Goal: Navigation & Orientation: Find specific page/section

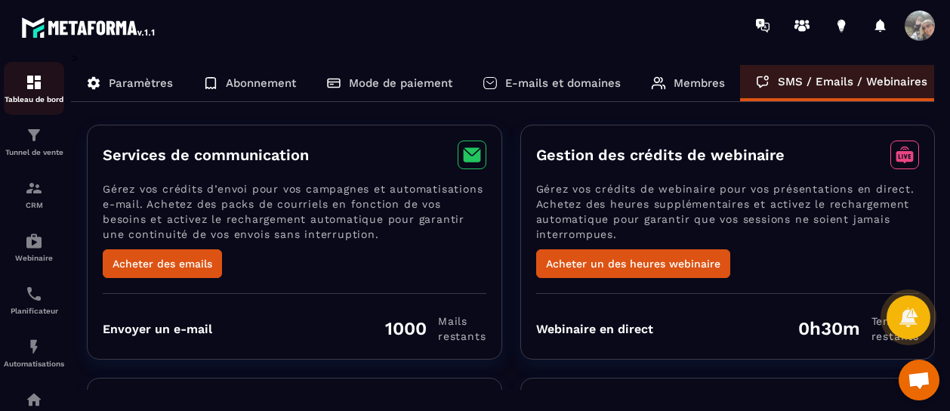
click at [39, 85] on img at bounding box center [34, 82] width 18 height 18
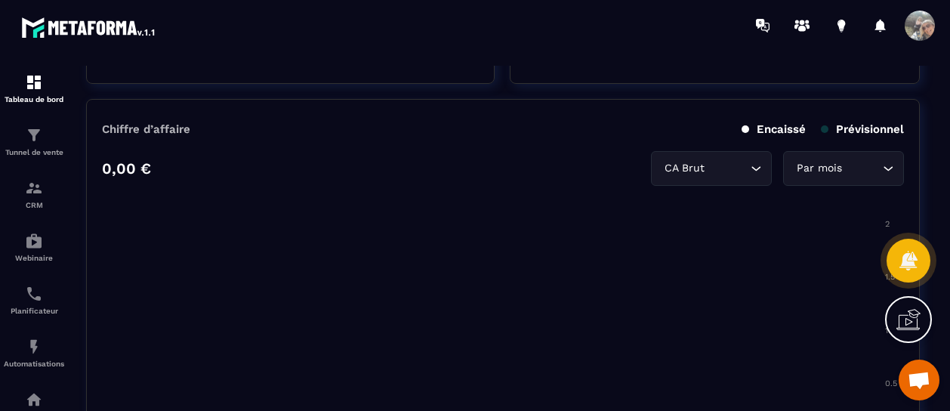
scroll to position [685, 0]
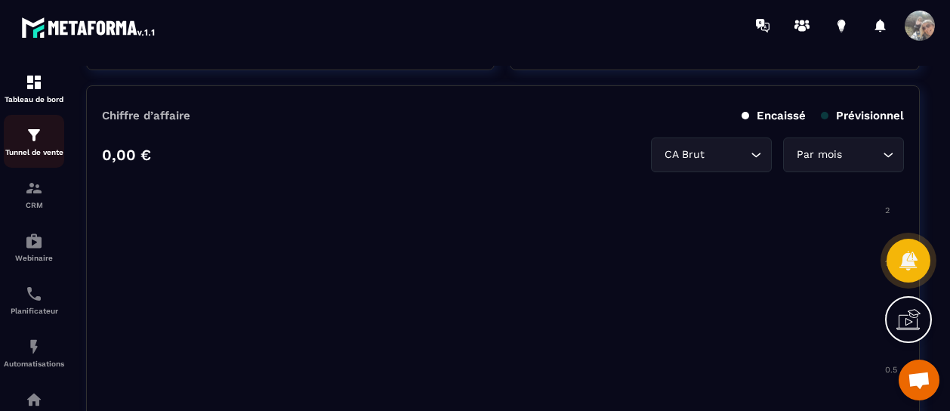
click at [37, 140] on img at bounding box center [34, 135] width 18 height 18
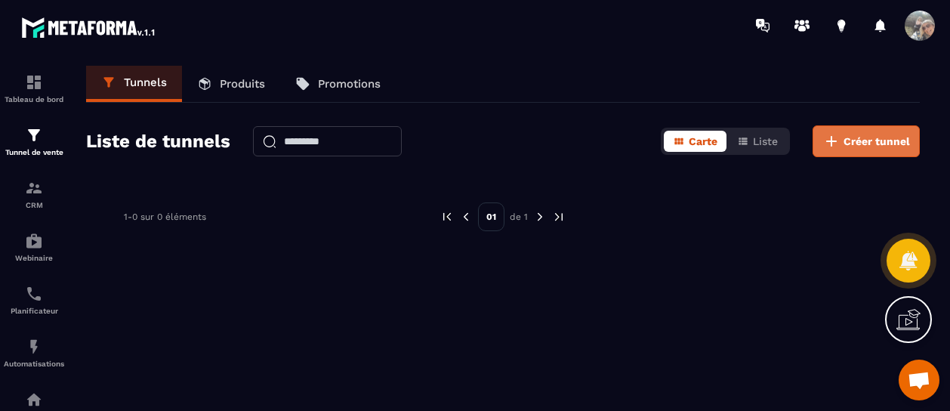
click at [854, 139] on span "Créer tunnel" at bounding box center [877, 141] width 66 height 15
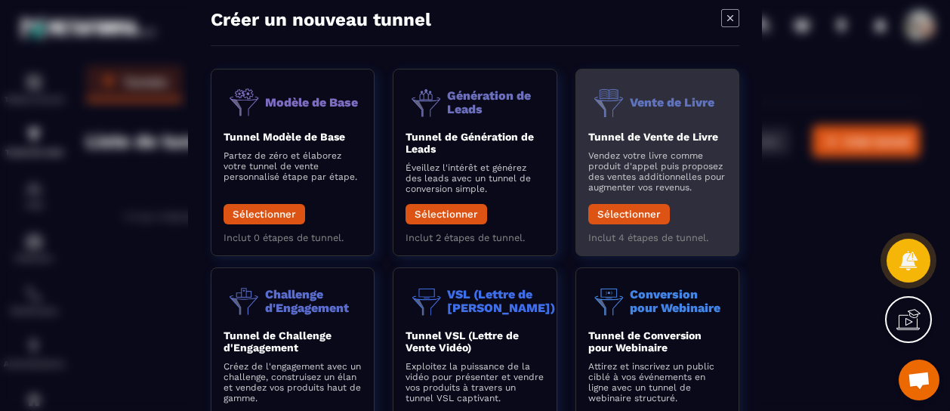
scroll to position [0, 0]
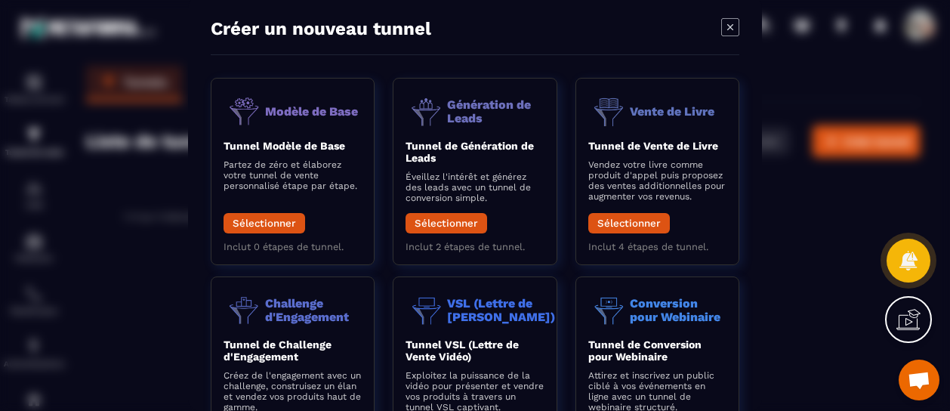
click at [727, 18] on icon "Modal window" at bounding box center [730, 27] width 18 height 18
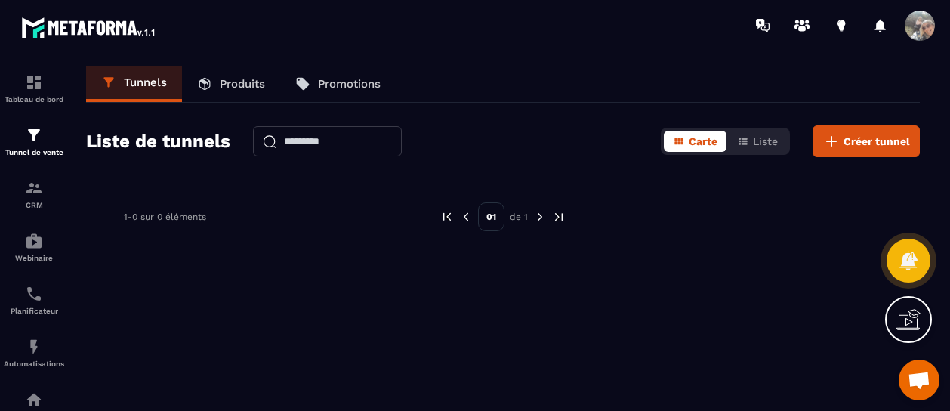
click at [236, 84] on p "Produits" at bounding box center [242, 84] width 45 height 14
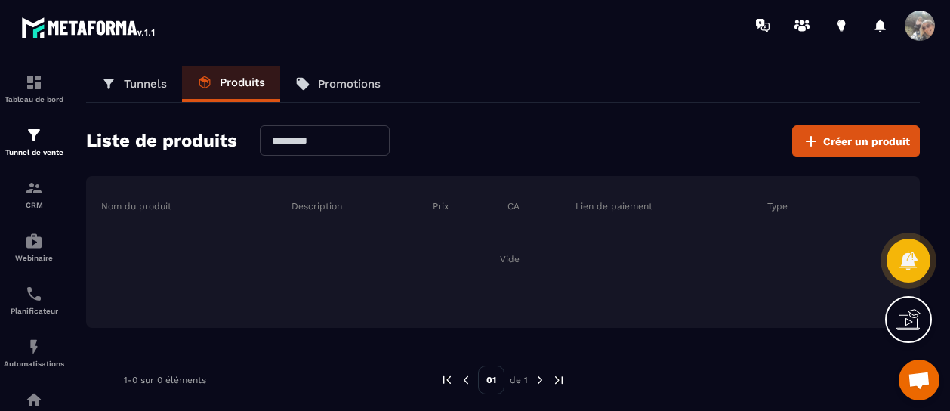
click at [332, 82] on p "Promotions" at bounding box center [349, 84] width 63 height 14
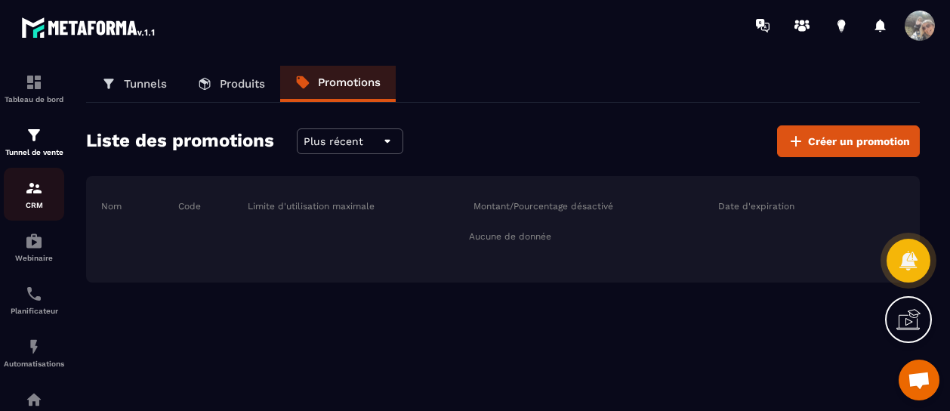
click at [20, 203] on p "CRM" at bounding box center [34, 205] width 60 height 8
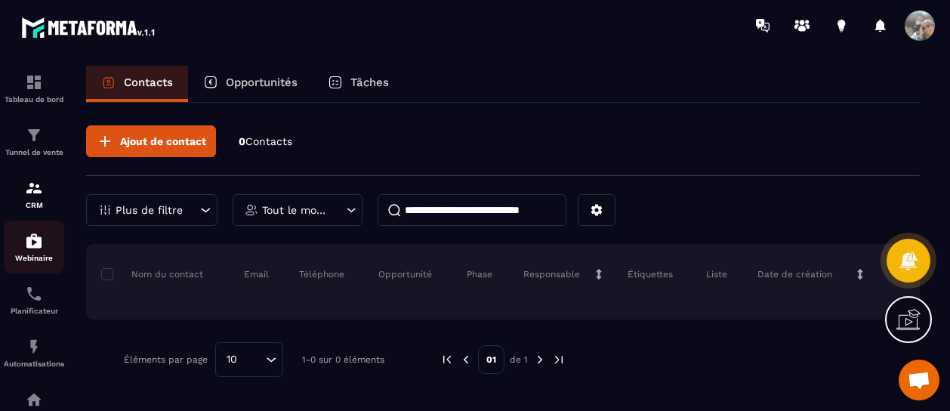
click at [35, 245] on img at bounding box center [34, 241] width 18 height 18
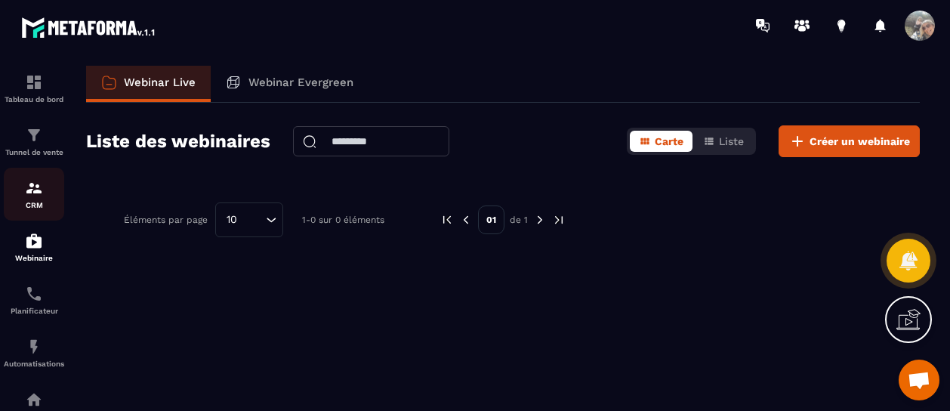
click at [35, 196] on img at bounding box center [34, 188] width 18 height 18
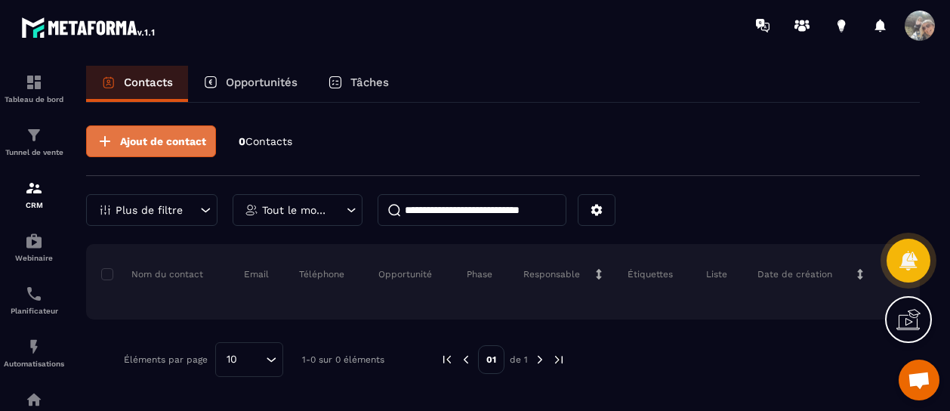
click at [125, 134] on span "Ajout de contact" at bounding box center [163, 141] width 86 height 15
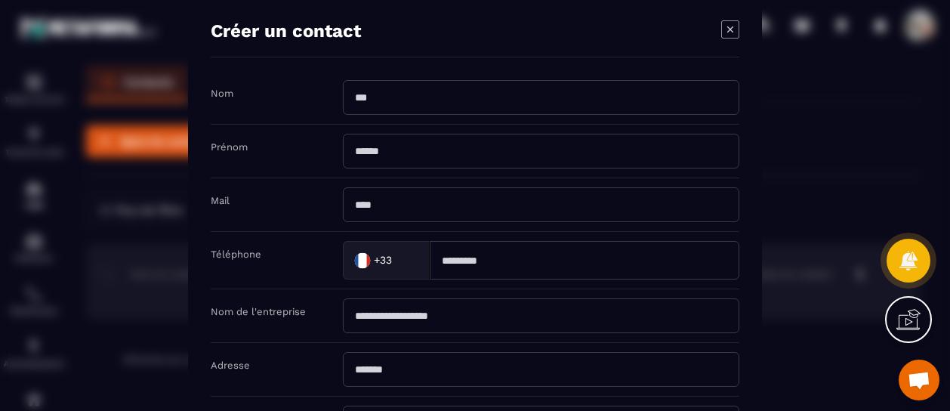
click at [725, 28] on icon "Modal window" at bounding box center [730, 29] width 18 height 18
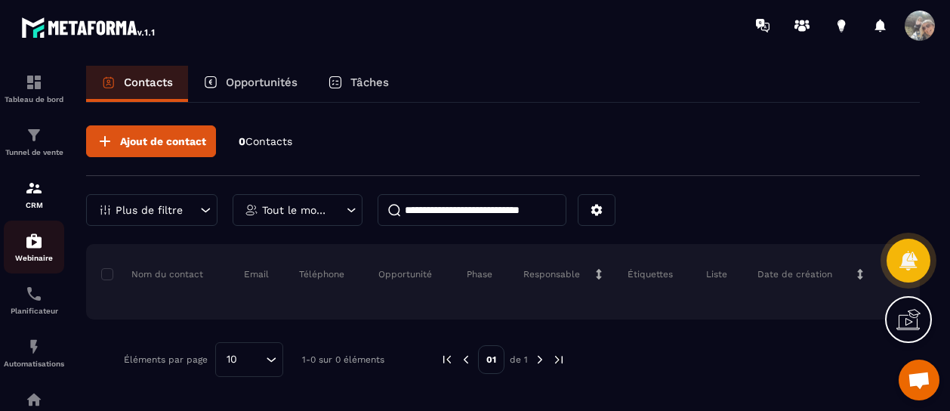
click at [38, 247] on img at bounding box center [34, 241] width 18 height 18
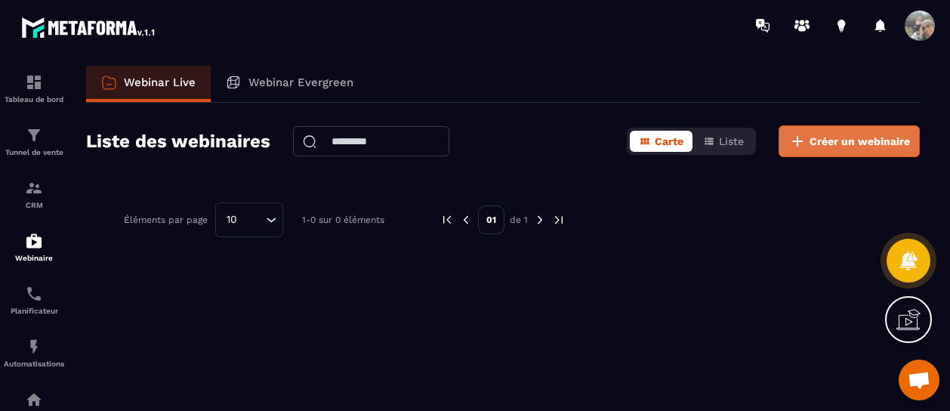
click at [849, 140] on span "Créer un webinaire" at bounding box center [860, 141] width 100 height 15
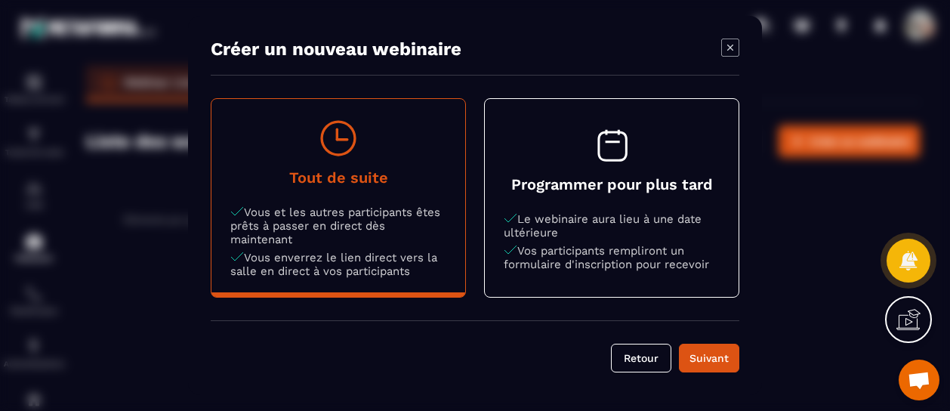
click at [729, 48] on icon "Modal window" at bounding box center [730, 48] width 6 height 6
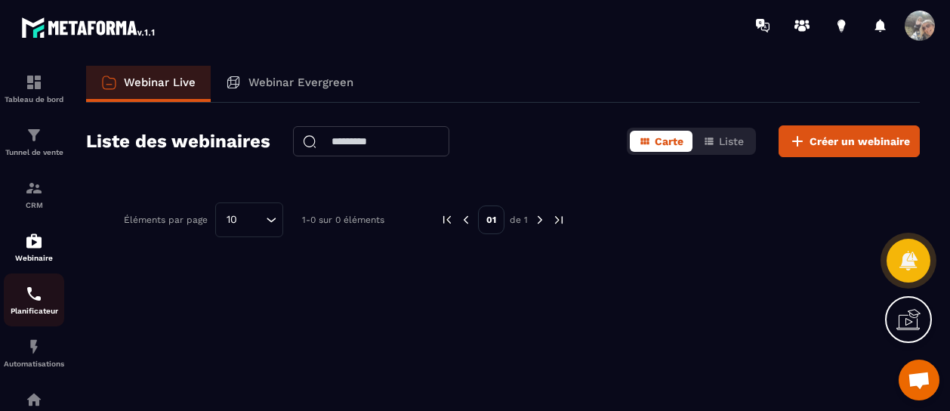
click at [34, 306] on div "Planificateur" at bounding box center [34, 300] width 60 height 30
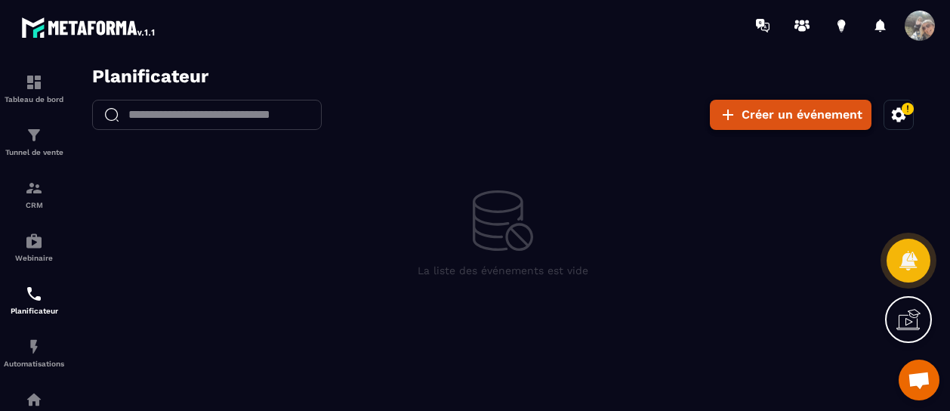
click at [730, 120] on icon "button" at bounding box center [728, 115] width 18 height 18
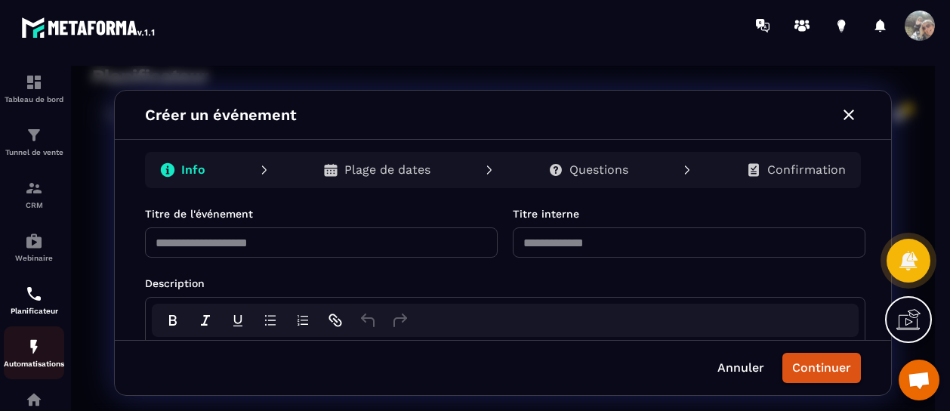
click at [29, 350] on img at bounding box center [34, 347] width 18 height 18
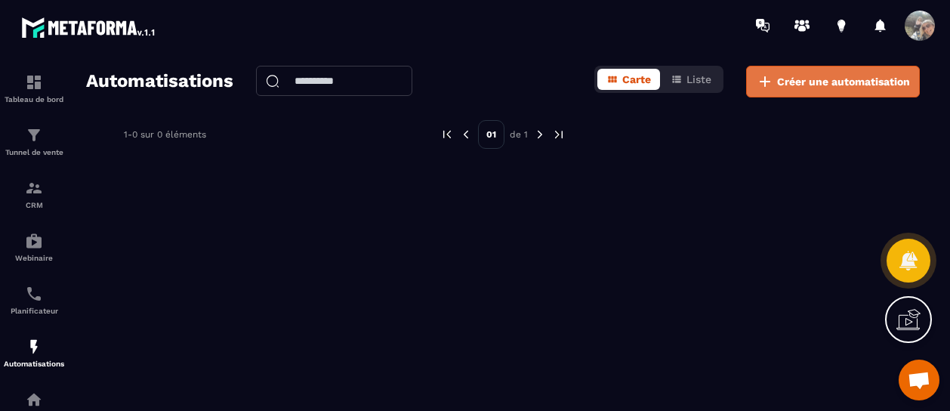
click at [785, 79] on span "Créer une automatisation" at bounding box center [843, 81] width 133 height 15
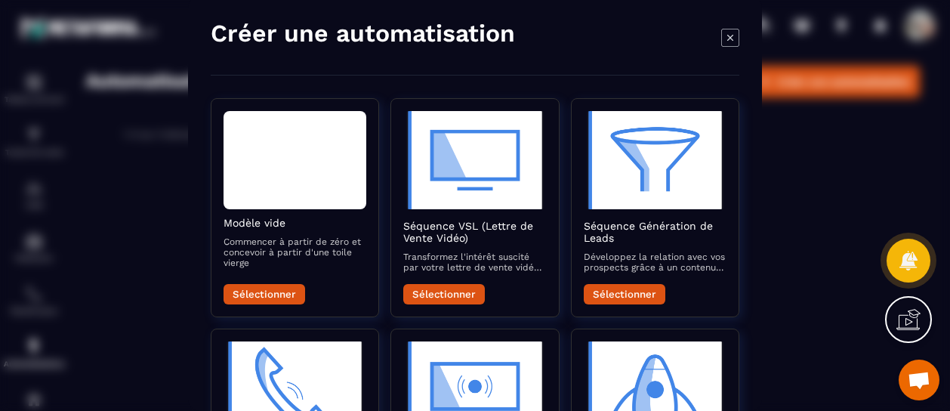
click at [721, 29] on icon "Modal window" at bounding box center [730, 38] width 18 height 18
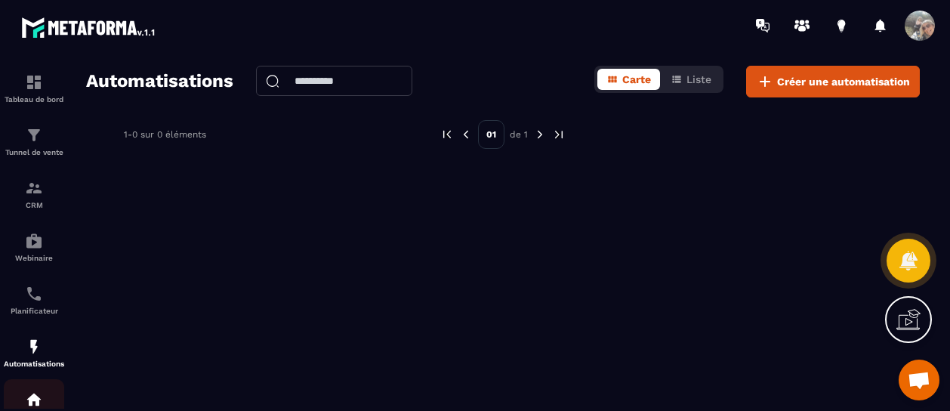
click at [57, 393] on link "Espace membre" at bounding box center [34, 405] width 60 height 53
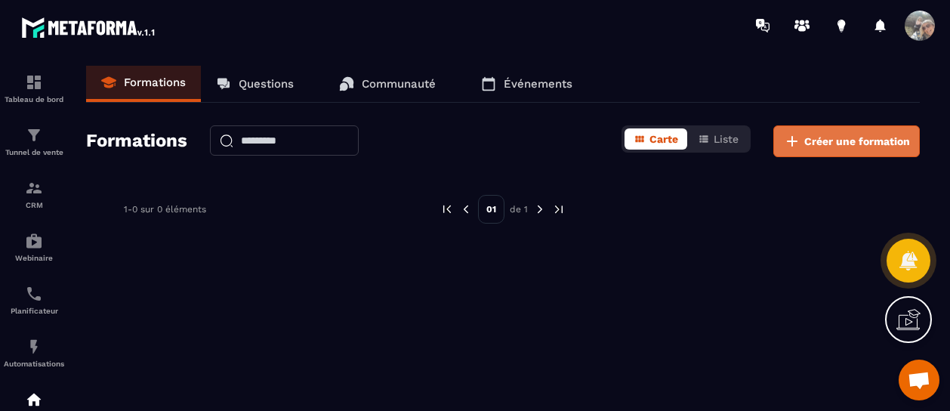
click at [835, 143] on span "Créer une formation" at bounding box center [857, 141] width 106 height 15
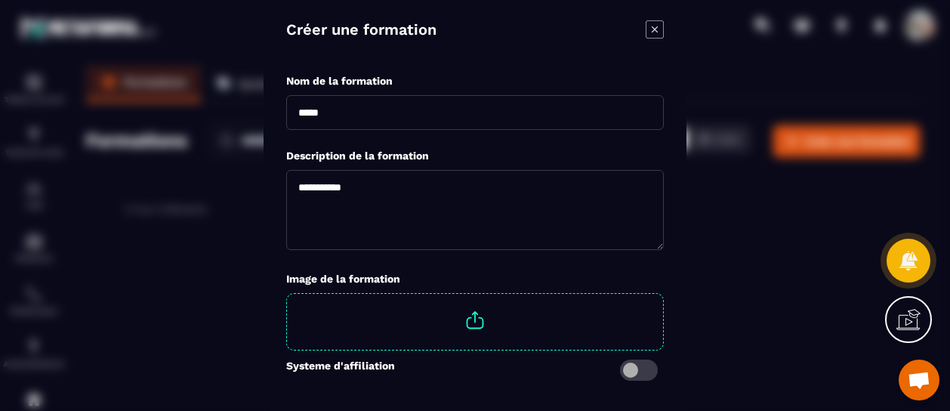
click at [651, 30] on icon "Modal window" at bounding box center [655, 29] width 18 height 18
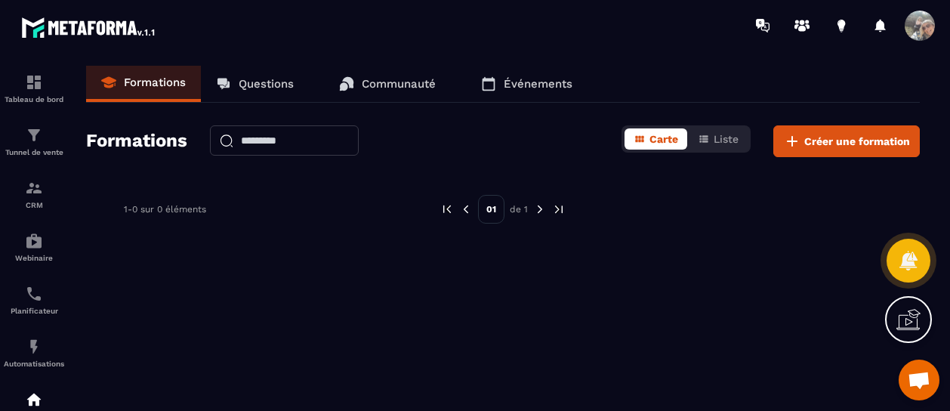
click at [199, 318] on div "Formations Questions Communauté Événements Formations Carte Liste Créer une for…" at bounding box center [503, 235] width 864 height 339
drag, startPoint x: 364, startPoint y: 362, endPoint x: 415, endPoint y: 245, distance: 126.8
click at [415, 247] on div "Formations Questions Communauté Événements Formations Carte Liste Créer une for…" at bounding box center [503, 235] width 864 height 339
drag, startPoint x: 415, startPoint y: 245, endPoint x: 272, endPoint y: 452, distance: 250.8
click at [272, 410] on html "Tableau de bord Tunnel de vente CRM Webinaire Planificateur Automatisations Esp…" at bounding box center [475, 205] width 950 height 411
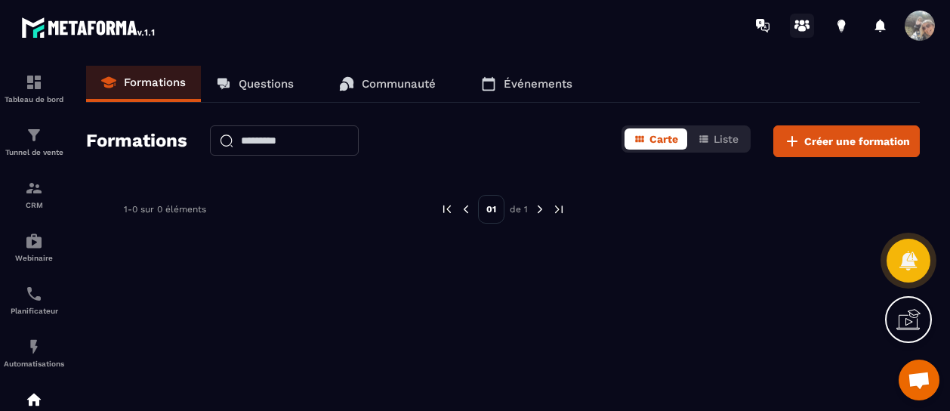
click at [802, 26] on icon at bounding box center [802, 29] width 8 height 6
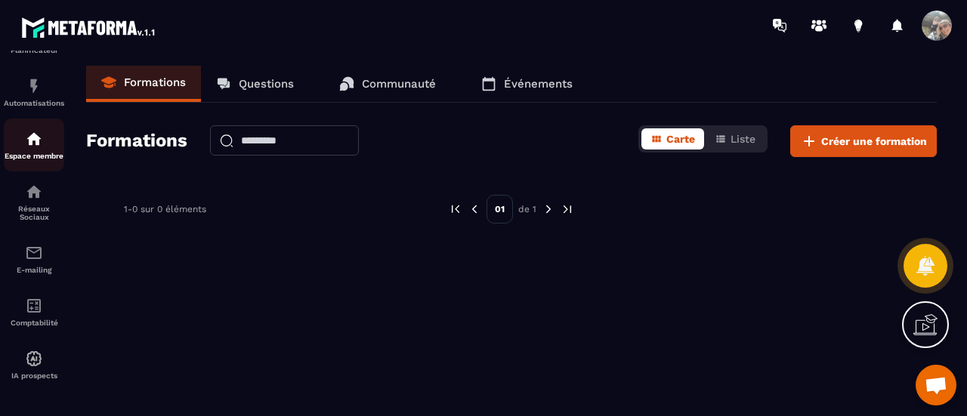
scroll to position [261, 0]
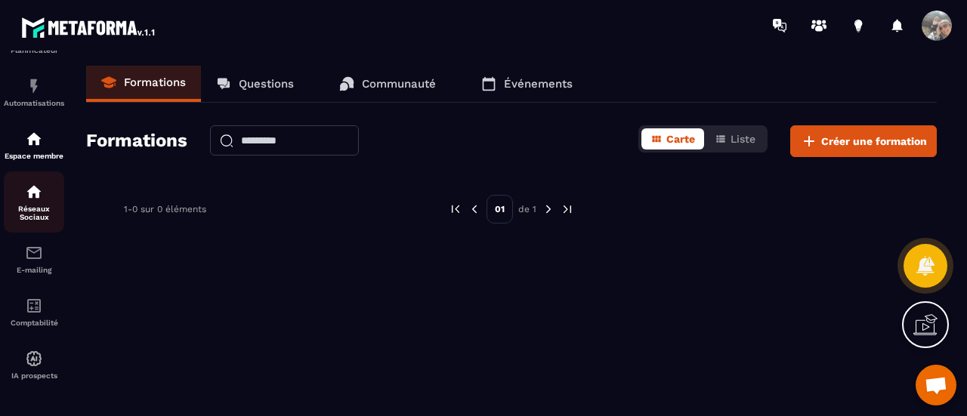
click at [37, 212] on p "Réseaux Sociaux" at bounding box center [34, 213] width 60 height 17
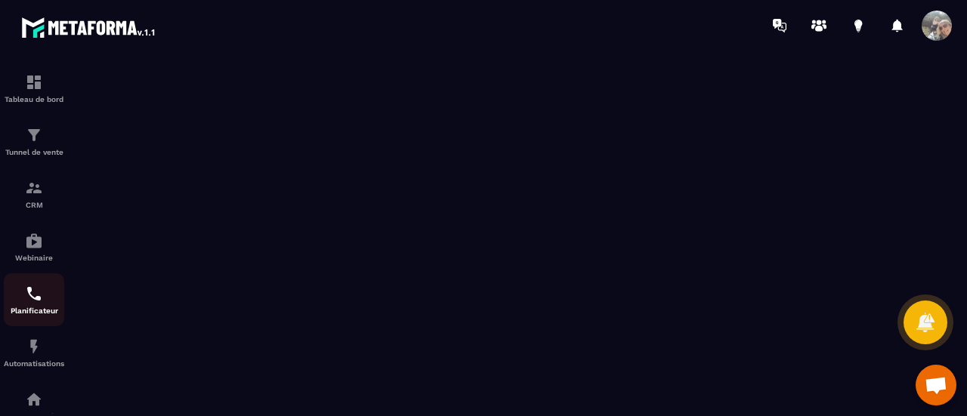
click at [35, 303] on img at bounding box center [34, 294] width 18 height 18
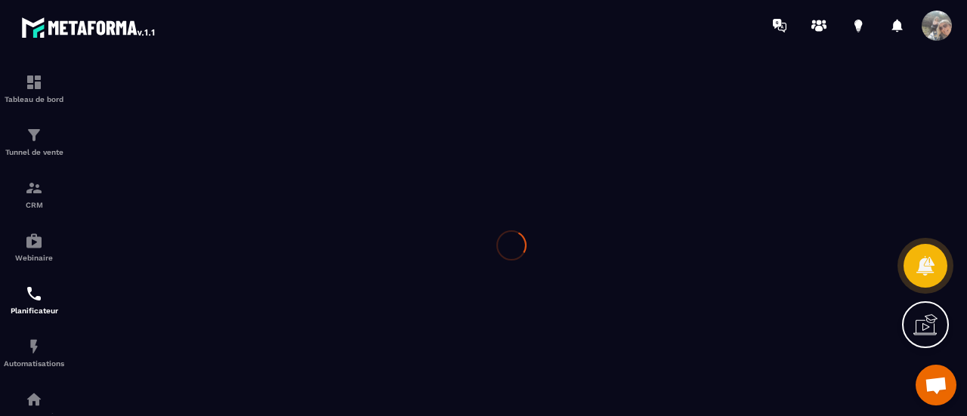
scroll to position [0, 0]
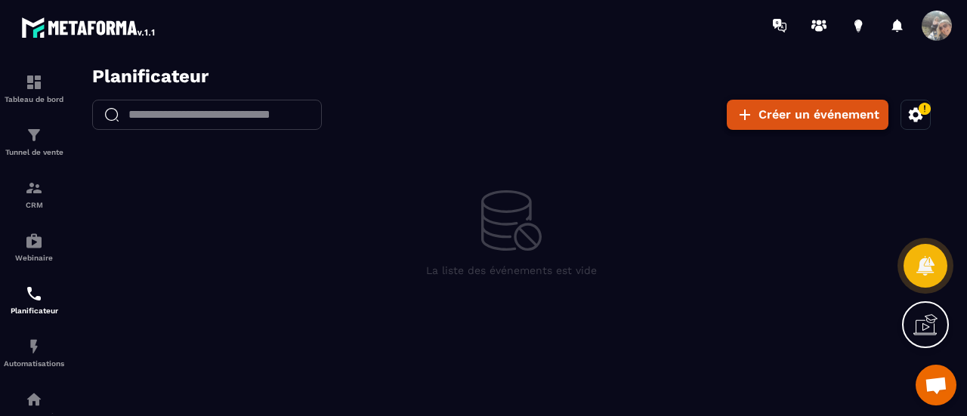
click at [770, 110] on button "Créer un événement" at bounding box center [808, 115] width 162 height 30
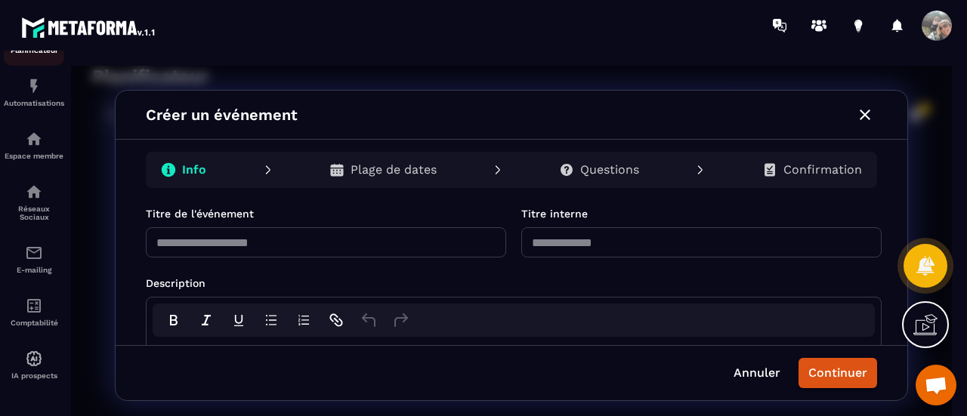
scroll to position [269, 0]
click at [42, 256] on img at bounding box center [34, 253] width 18 height 18
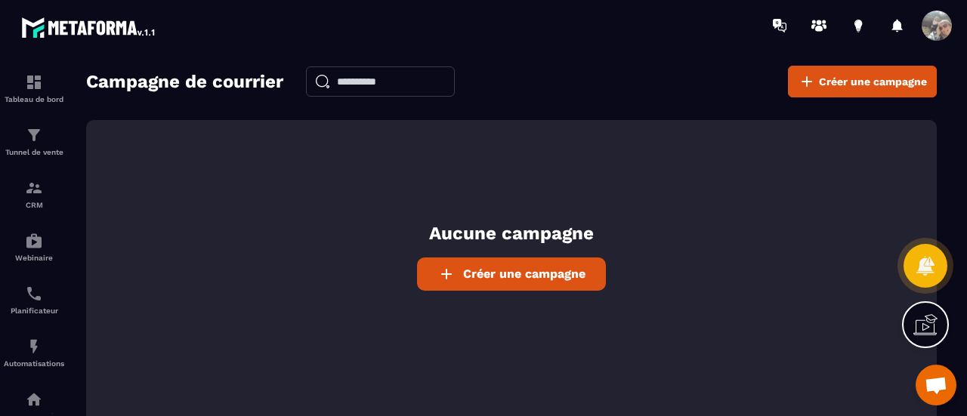
click at [514, 275] on span "Créer une campagne" at bounding box center [524, 274] width 122 height 14
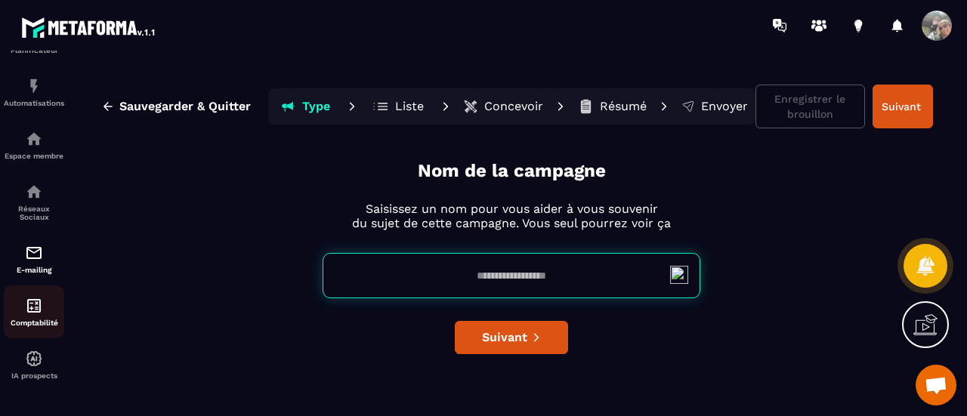
click at [44, 306] on div "Comptabilité" at bounding box center [34, 312] width 60 height 30
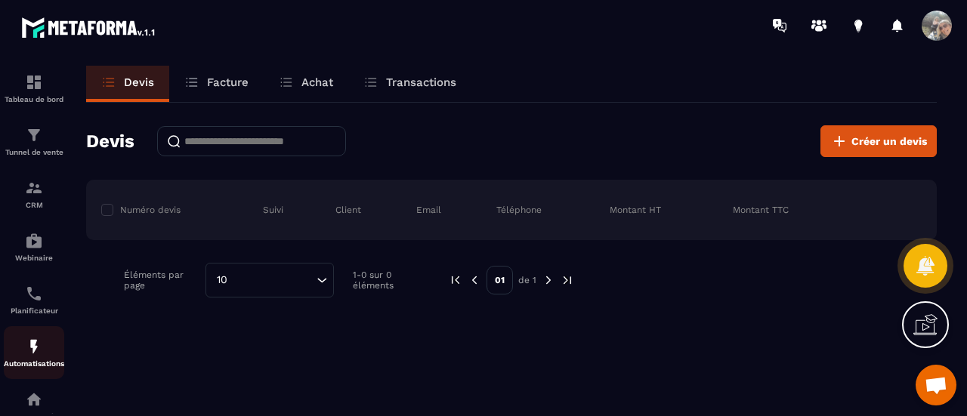
click at [50, 339] on link "Automatisations" at bounding box center [34, 352] width 60 height 53
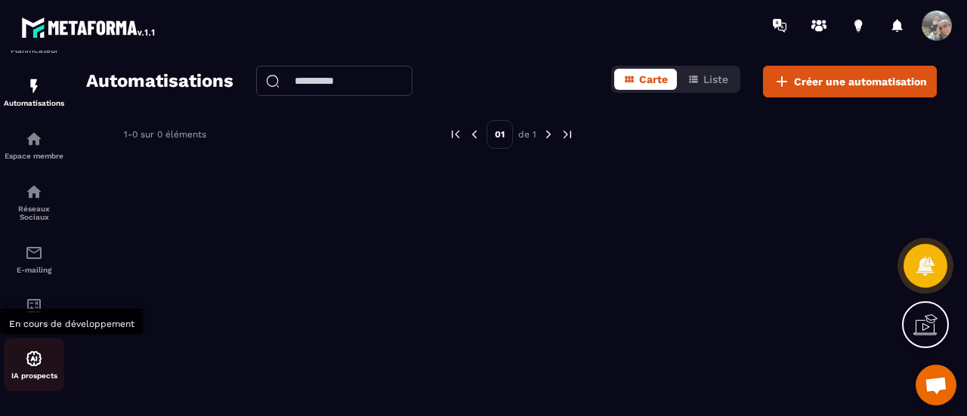
click at [32, 365] on img at bounding box center [34, 359] width 18 height 18
click at [32, 356] on img at bounding box center [34, 359] width 18 height 18
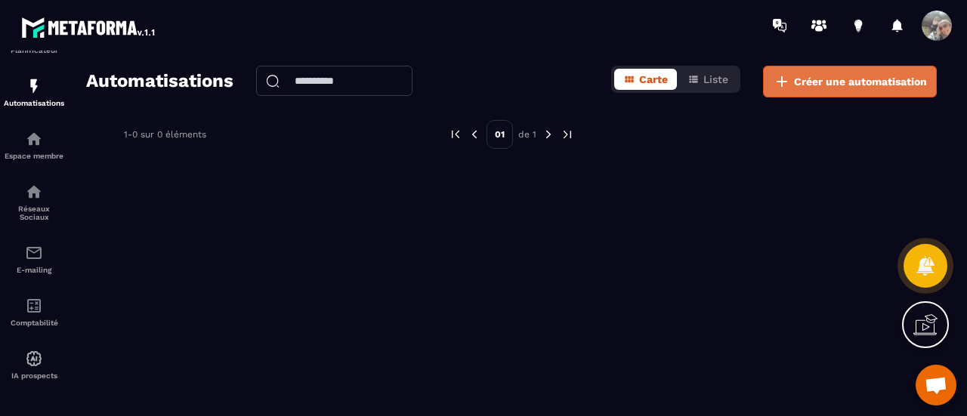
click at [801, 78] on span "Créer une automatisation" at bounding box center [860, 81] width 133 height 15
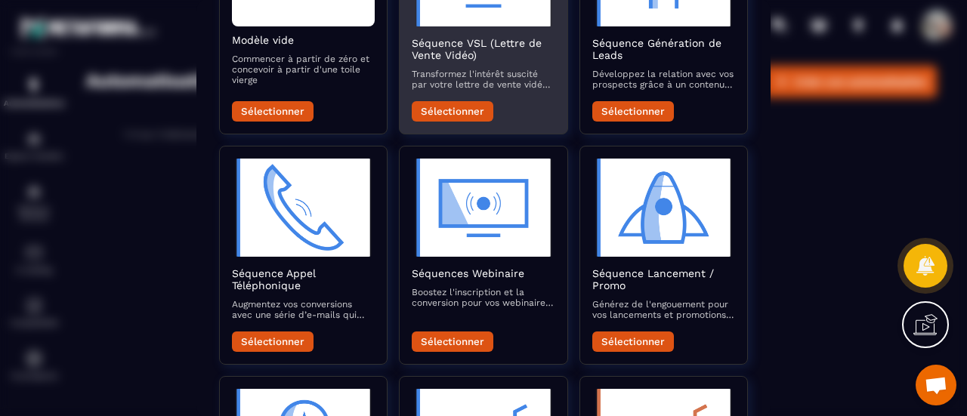
scroll to position [184, 0]
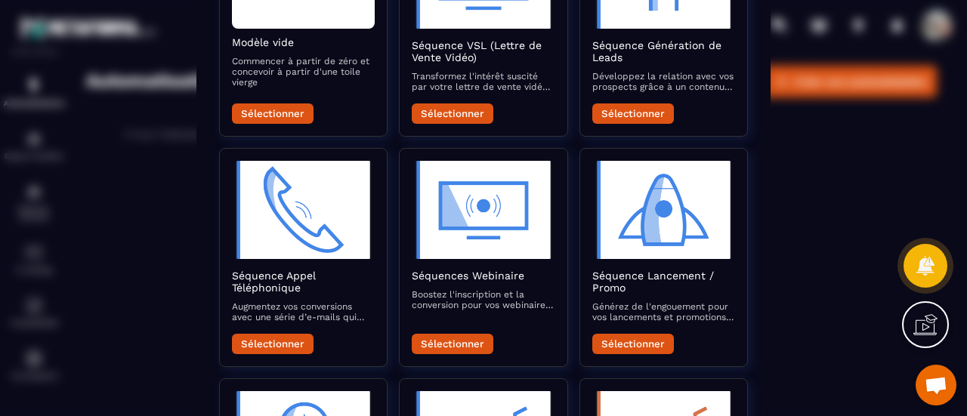
click at [175, 281] on div "Modal window" at bounding box center [483, 208] width 967 height 416
click at [817, 214] on div "Modal window" at bounding box center [483, 208] width 967 height 416
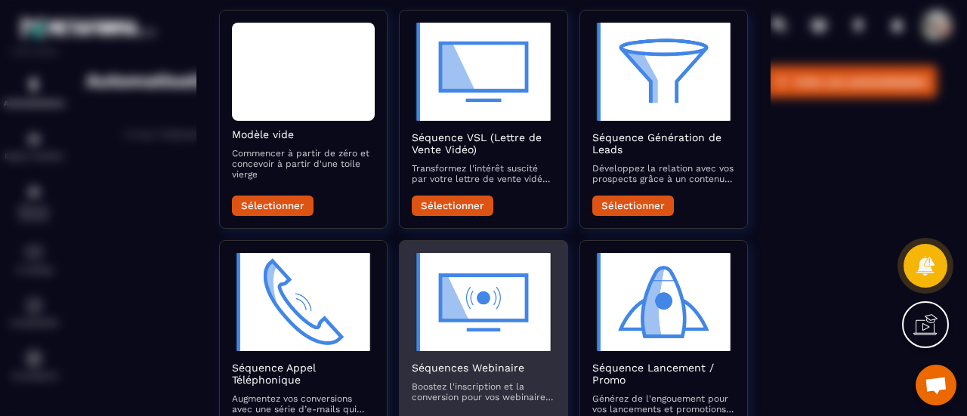
scroll to position [0, 0]
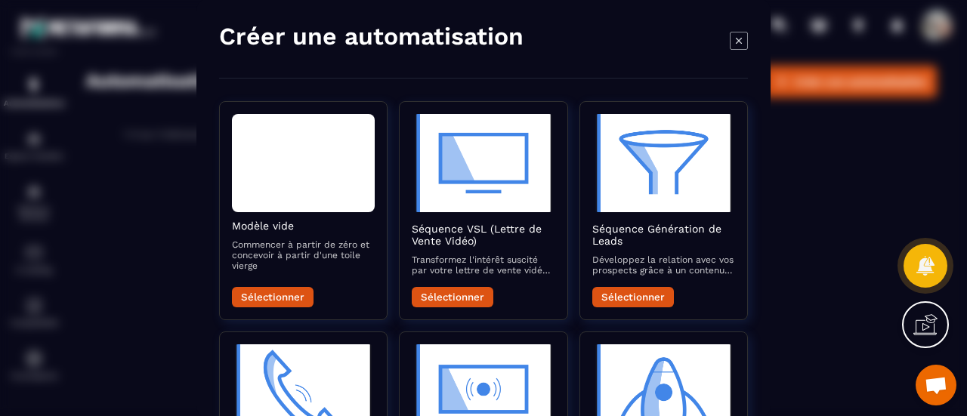
click at [737, 39] on icon "Modal window" at bounding box center [739, 40] width 6 height 6
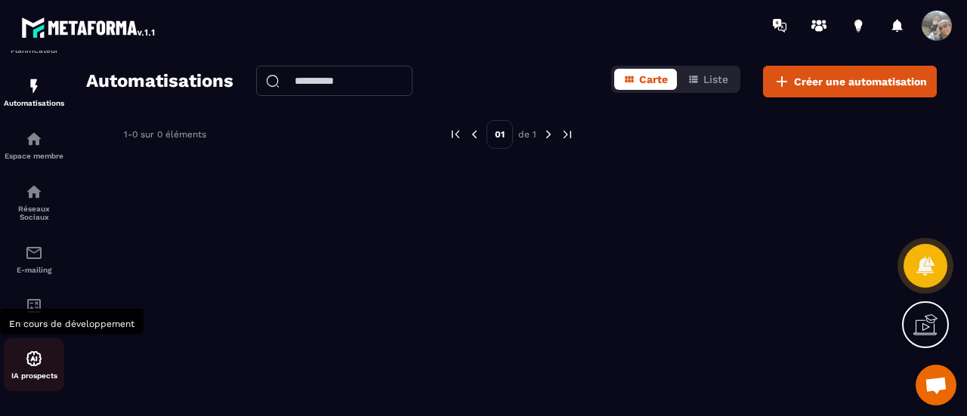
click at [32, 363] on img at bounding box center [34, 359] width 18 height 18
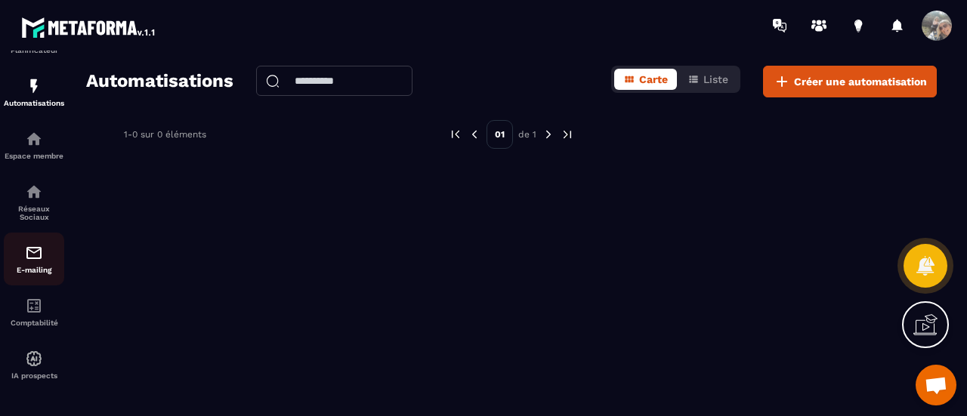
click at [33, 256] on img at bounding box center [34, 253] width 18 height 18
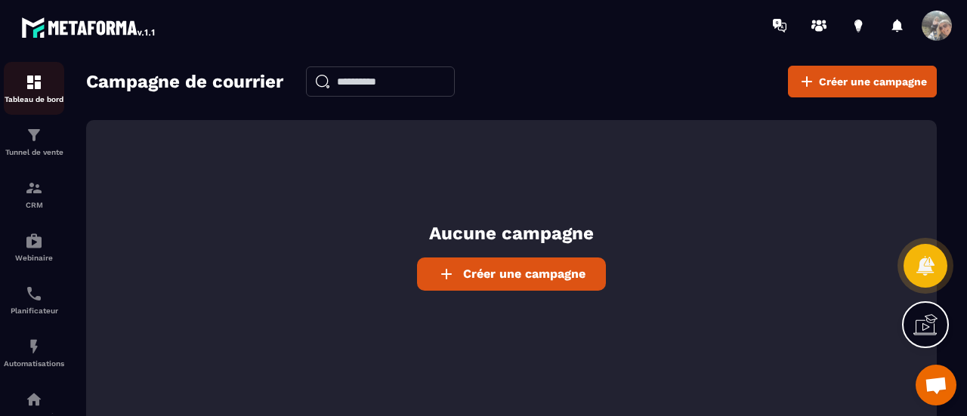
click at [23, 82] on div "Tableau de bord" at bounding box center [34, 88] width 60 height 30
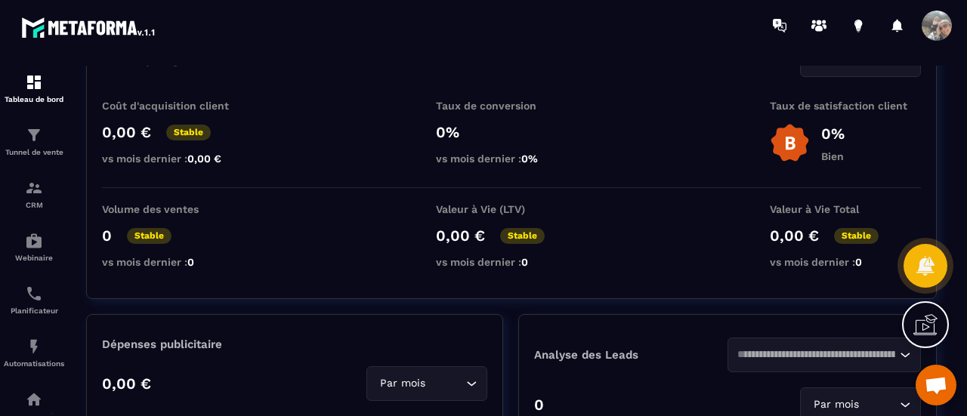
scroll to position [91, 0]
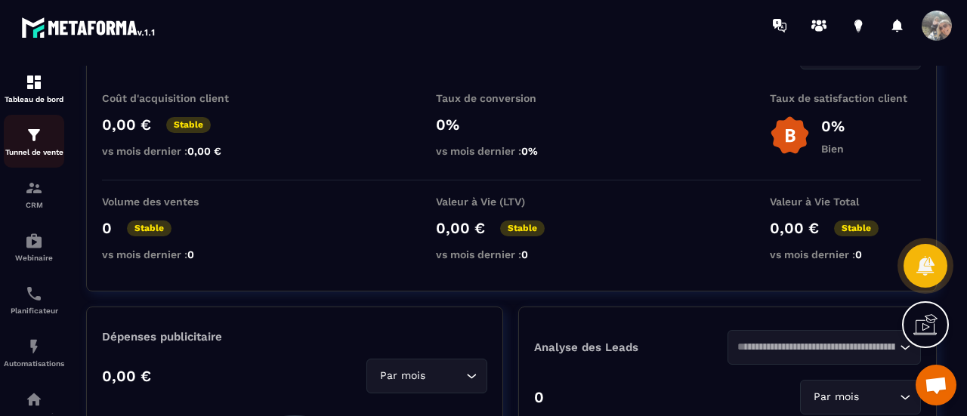
click at [41, 151] on p "Tunnel de vente" at bounding box center [34, 152] width 60 height 8
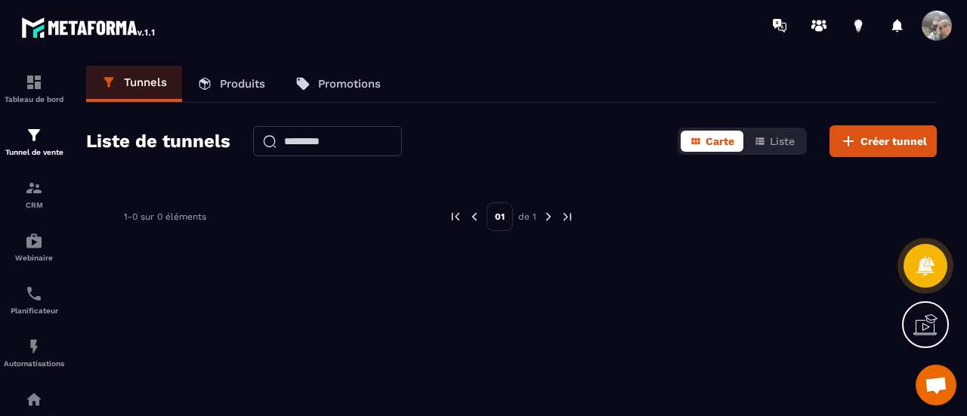
click at [343, 131] on input "text" at bounding box center [327, 141] width 149 height 30
type input "**********"
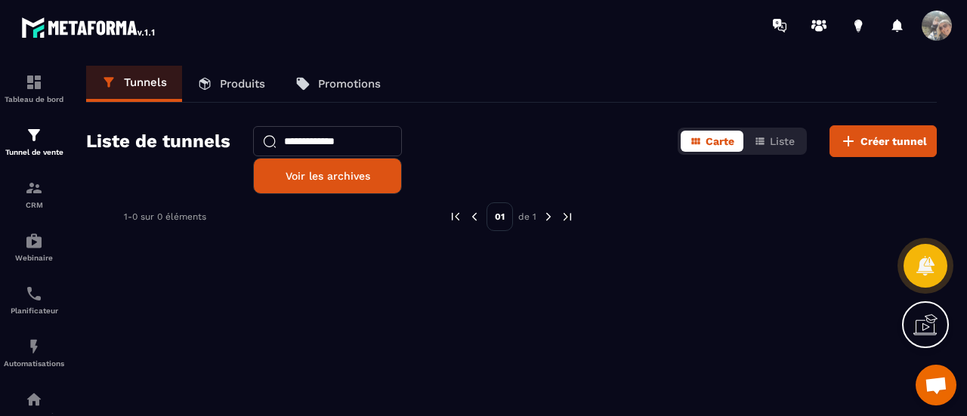
click at [335, 174] on p "Voir les archives" at bounding box center [327, 176] width 125 height 12
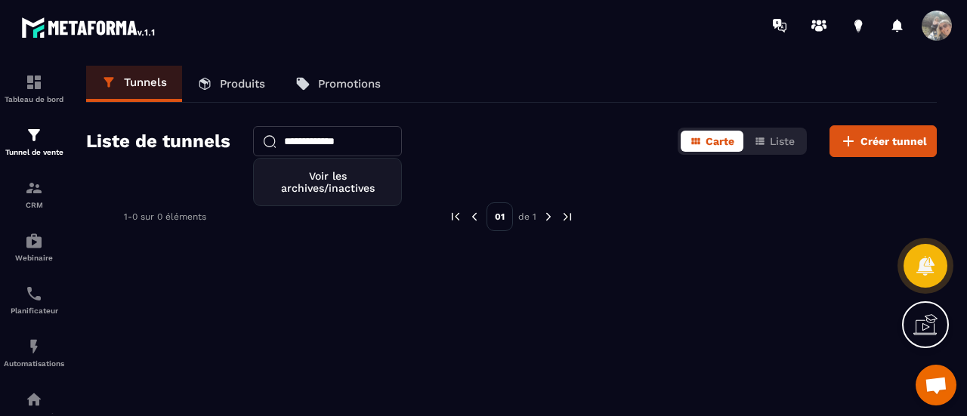
drag, startPoint x: 375, startPoint y: 149, endPoint x: 190, endPoint y: 167, distance: 185.2
click at [190, 167] on div "**********" at bounding box center [511, 238] width 881 height 344
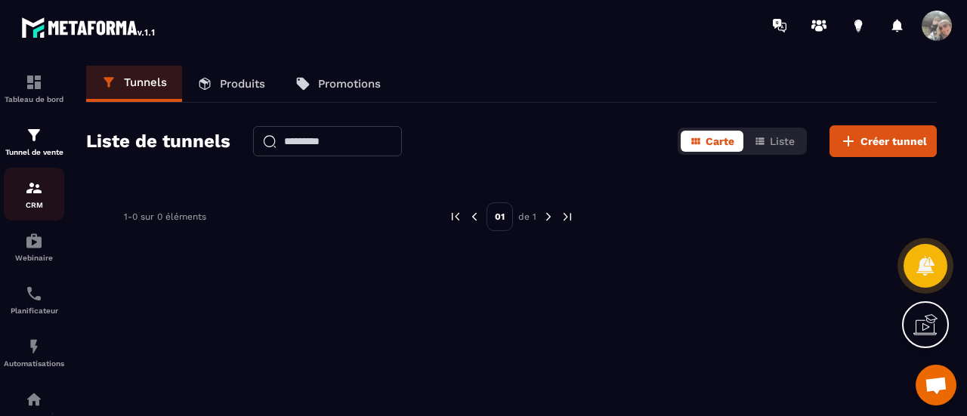
click at [31, 199] on div "CRM" at bounding box center [34, 194] width 60 height 30
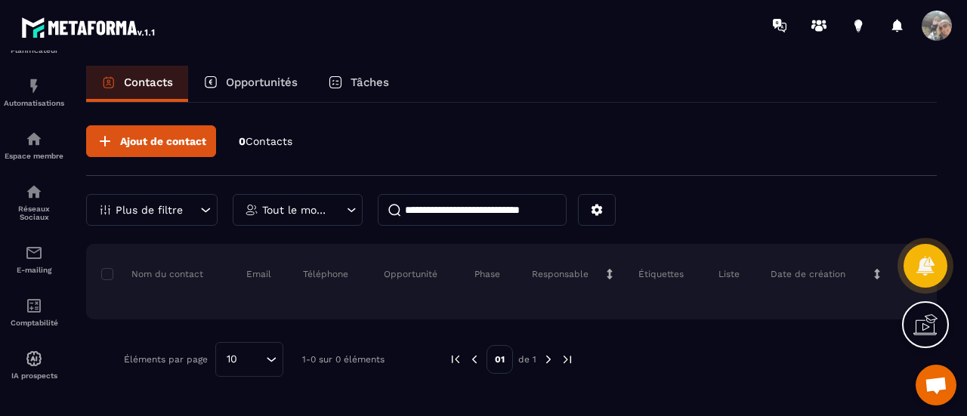
scroll to position [269, 0]
click at [674, 79] on div "Contacts Opportunités Tâches" at bounding box center [511, 84] width 850 height 36
click at [818, 20] on circle at bounding box center [818, 22] width 5 height 5
